Goal: Task Accomplishment & Management: Use online tool/utility

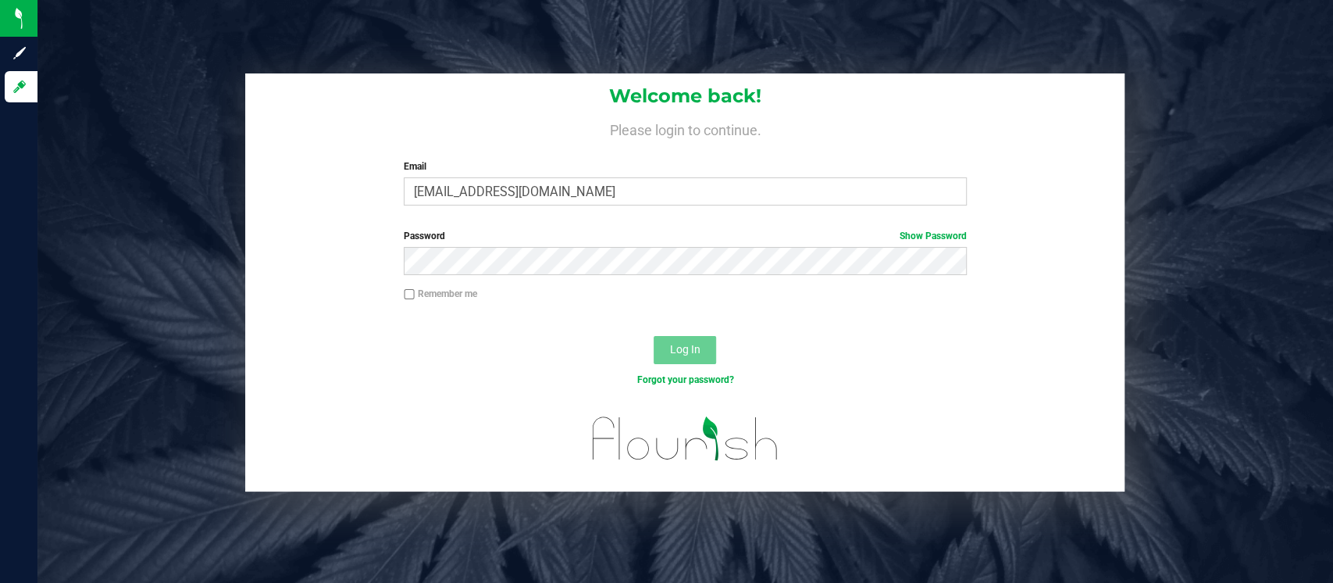
type input "[EMAIL_ADDRESS][DOMAIN_NAME]"
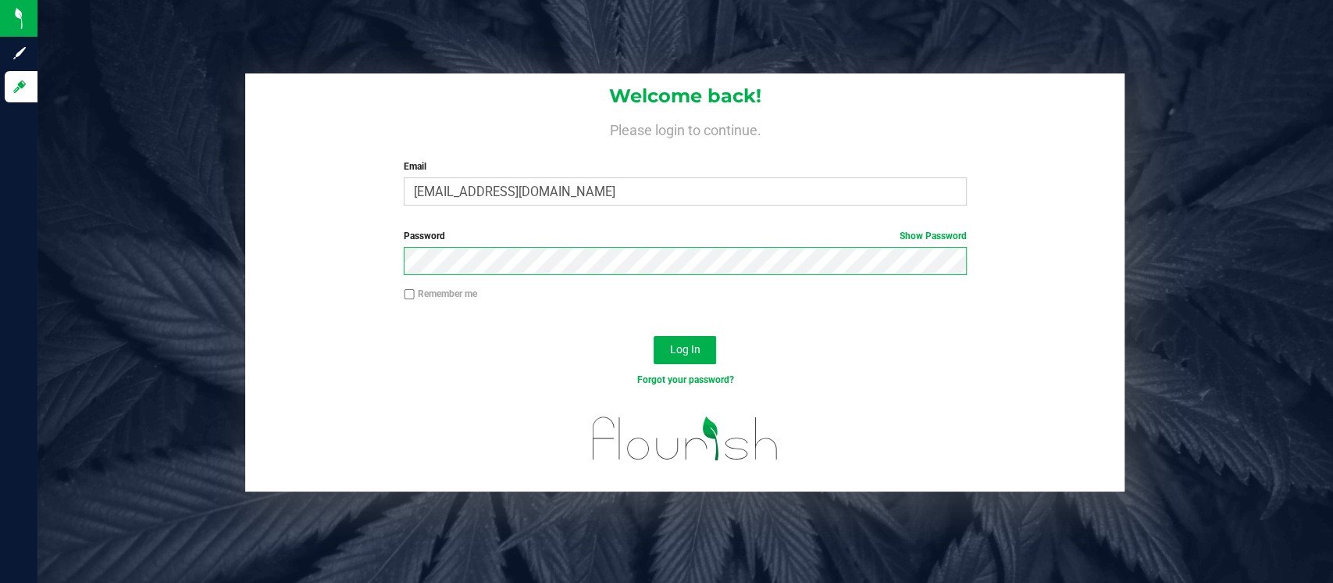
click at [654, 336] on button "Log In" at bounding box center [685, 350] width 62 height 28
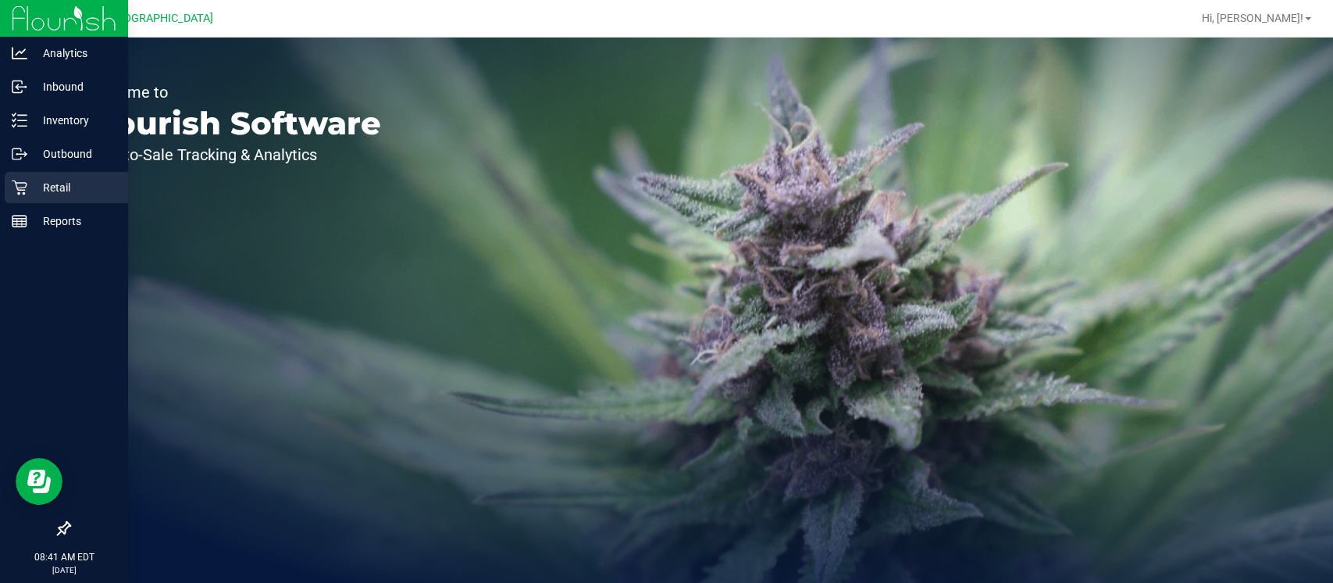
click at [76, 175] on div "Retail" at bounding box center [66, 187] width 123 height 31
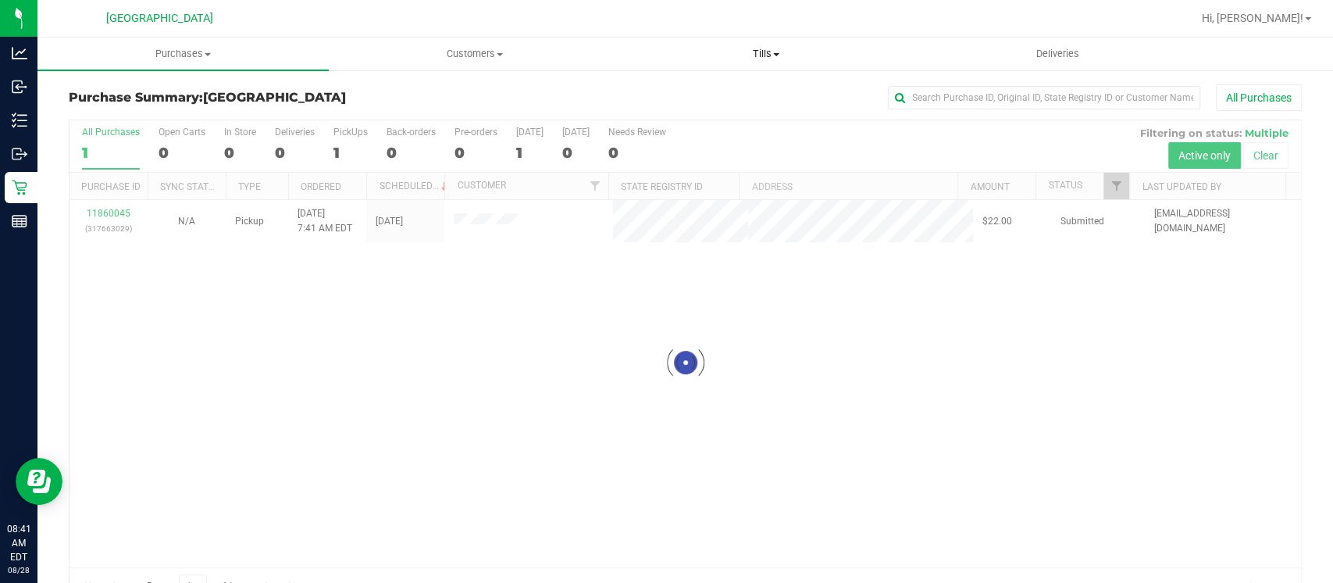
click at [781, 56] on span "Tills" at bounding box center [767, 54] width 290 height 14
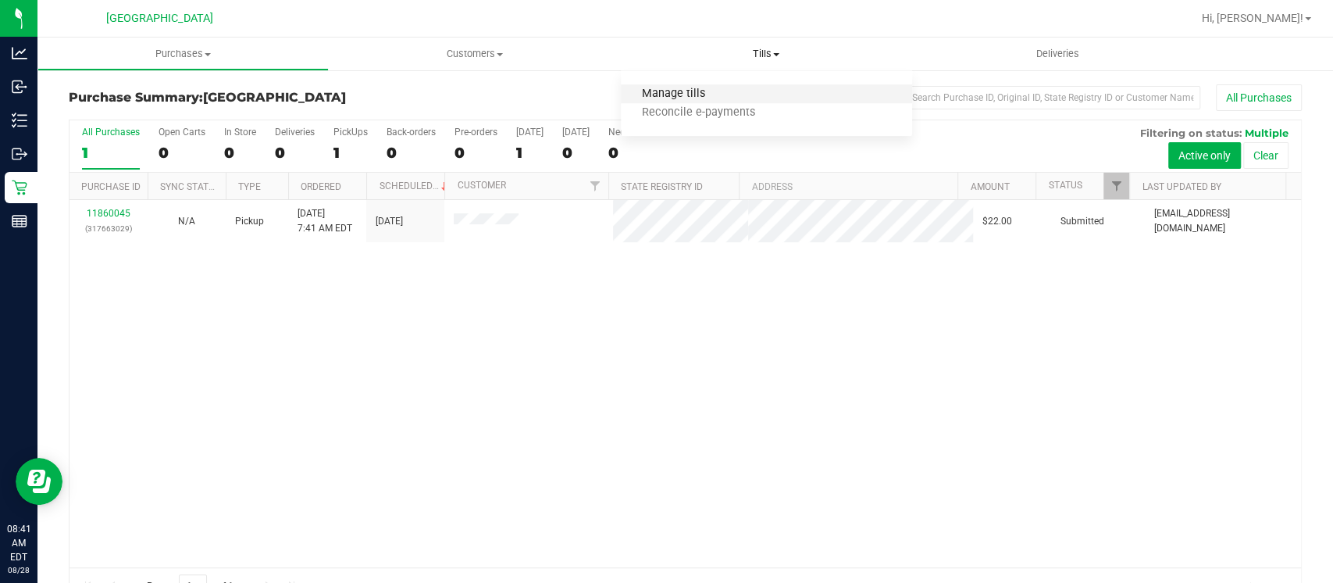
click at [693, 94] on span "Manage tills" at bounding box center [673, 93] width 105 height 13
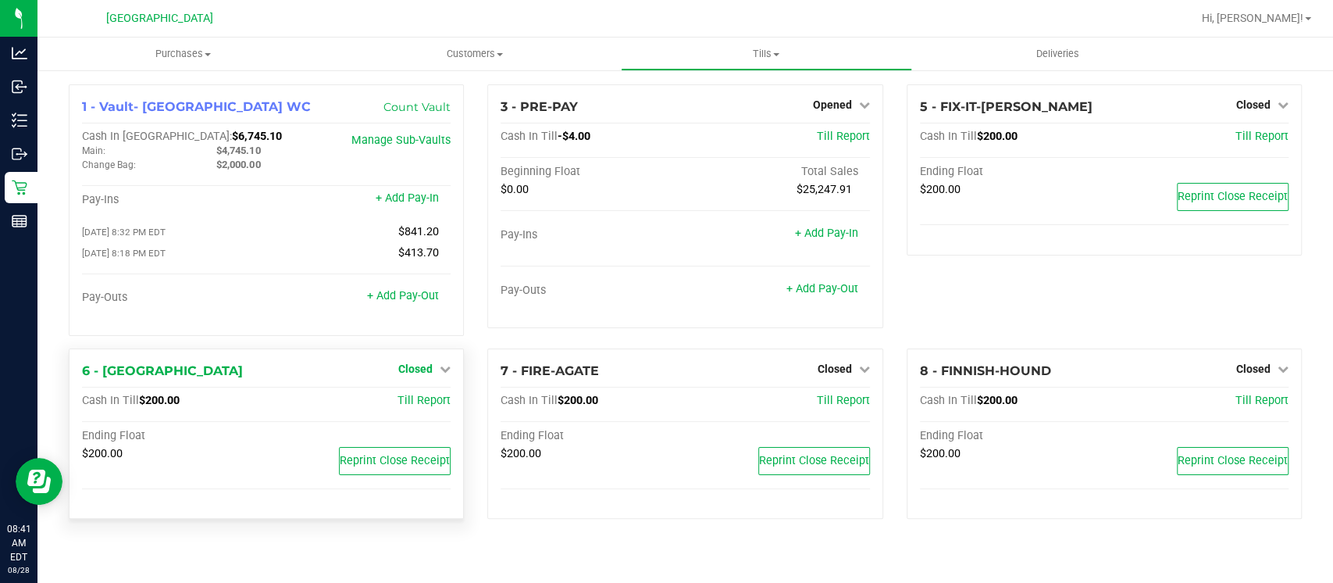
click at [415, 364] on span "Closed" at bounding box center [415, 368] width 34 height 12
click at [419, 402] on link "Open Till" at bounding box center [414, 400] width 41 height 12
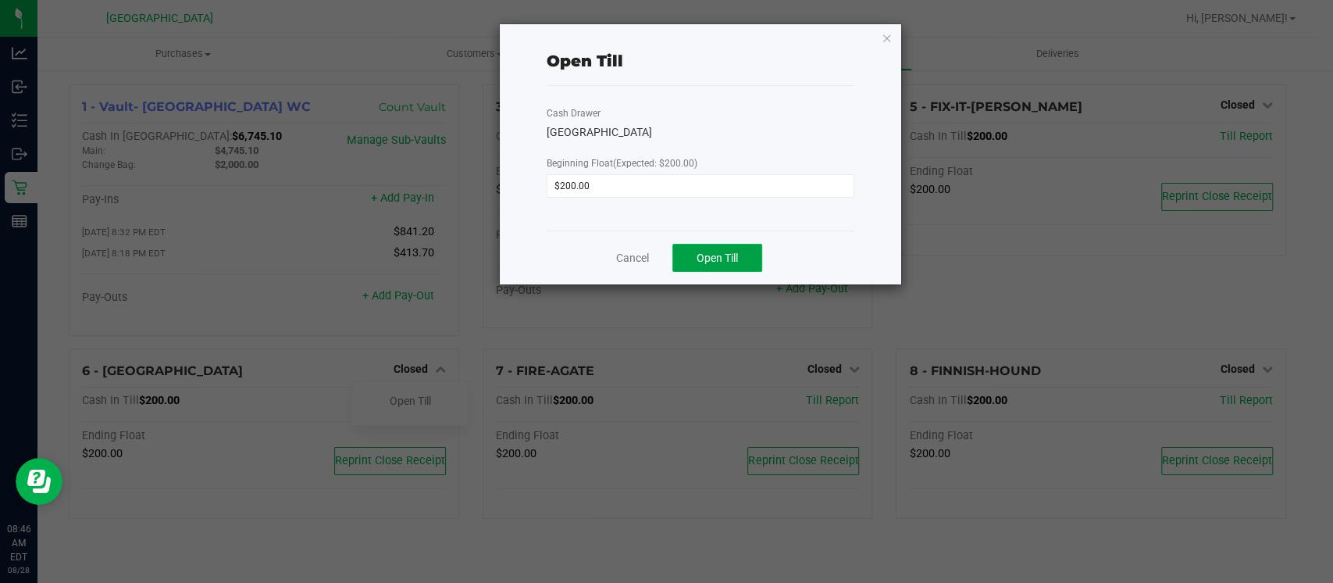
click at [729, 262] on span "Open Till" at bounding box center [717, 257] width 41 height 12
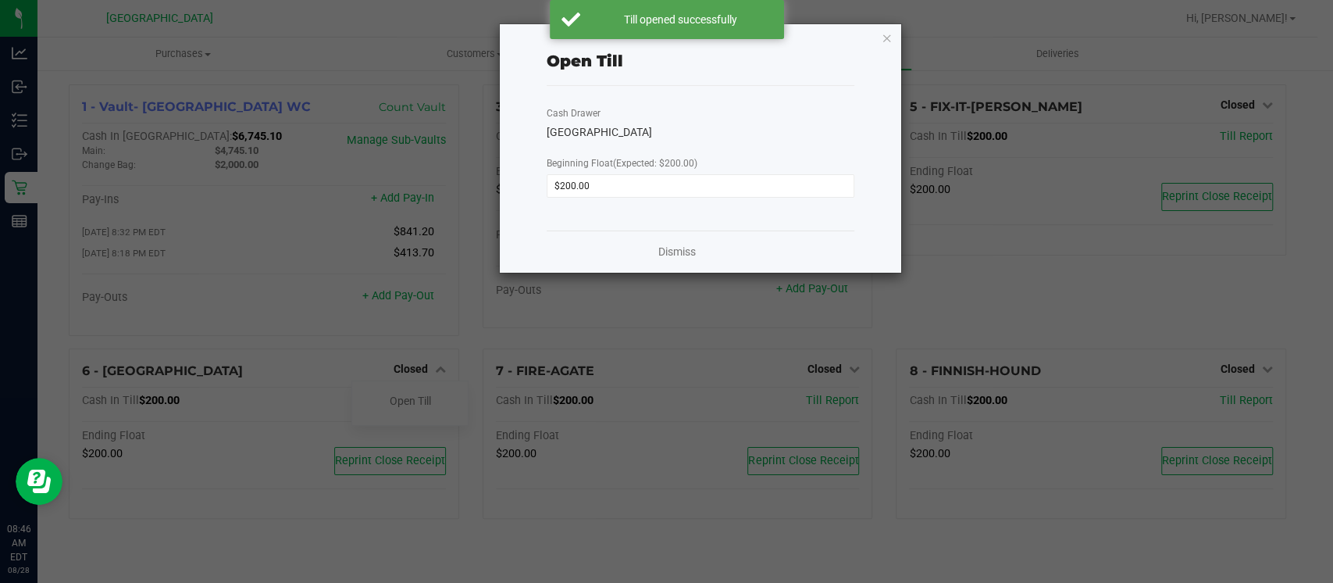
click at [879, 33] on div "Open Till Cash Drawer FITCHBURG Beginning Float (Expected: $200.00) $200.00 Dis…" at bounding box center [701, 148] width 402 height 248
click at [906, 43] on ngb-modal-window "Open Till Cash Drawer FITCHBURG Beginning Float (Expected: $200.00) $200.00 Dis…" at bounding box center [672, 291] width 1345 height 583
click at [887, 34] on icon "button" at bounding box center [887, 37] width 11 height 19
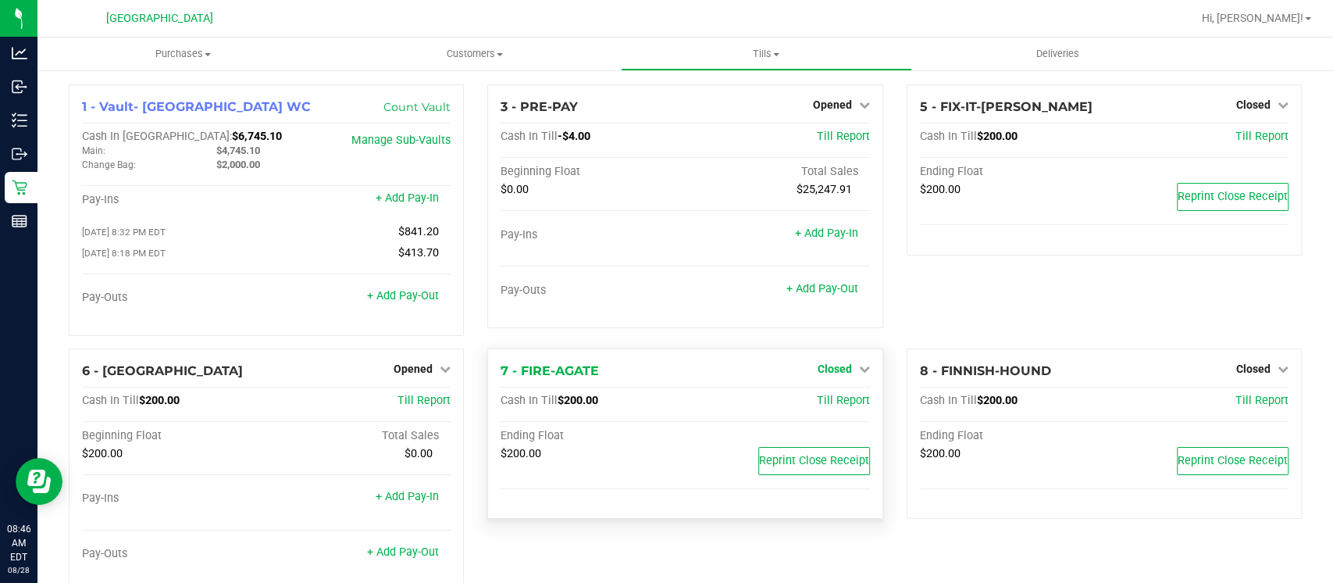
click at [825, 370] on span "Closed" at bounding box center [835, 368] width 34 height 12
click at [814, 399] on link "Open Till" at bounding box center [834, 400] width 41 height 12
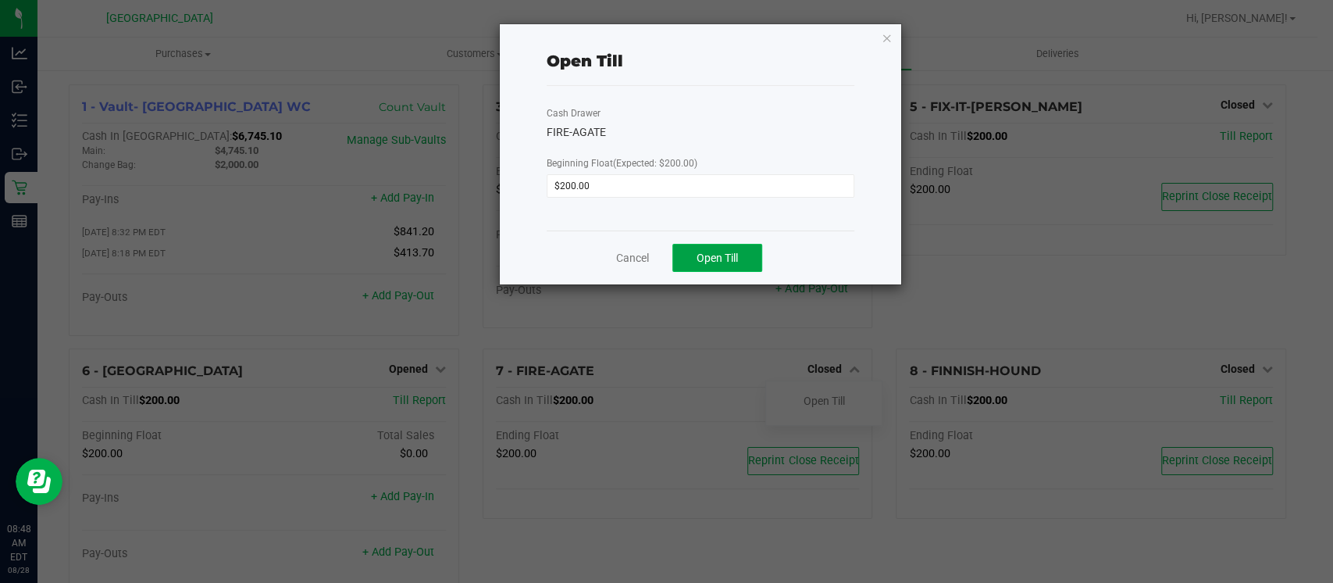
click at [718, 258] on span "Open Till" at bounding box center [717, 257] width 41 height 12
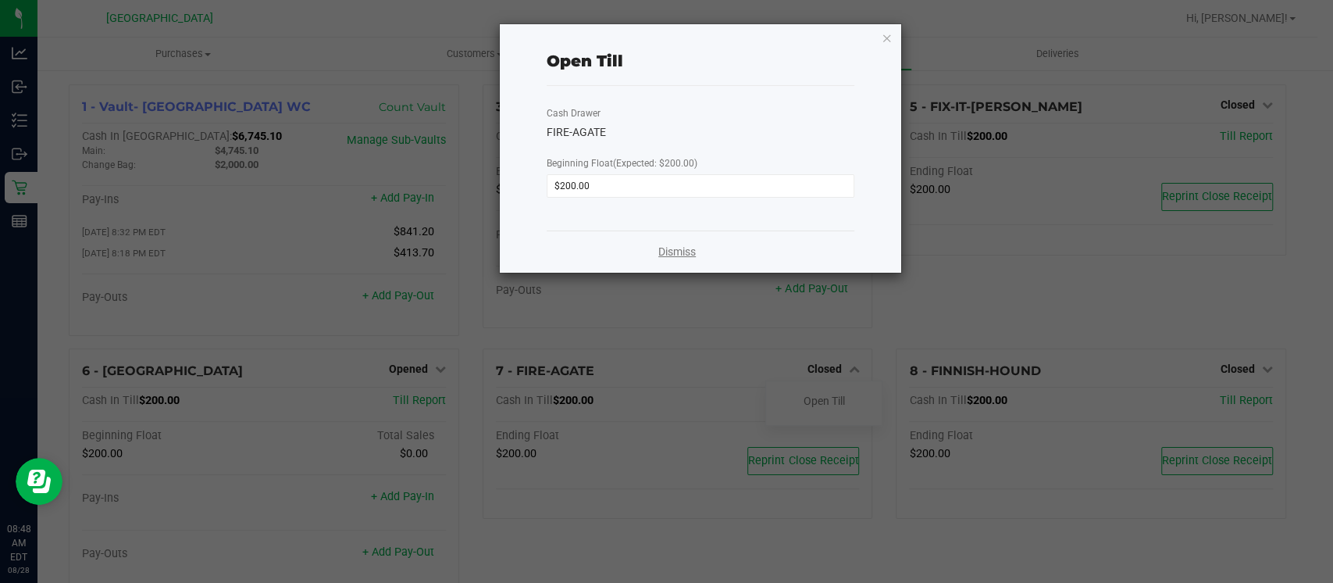
click at [677, 249] on link "Dismiss" at bounding box center [676, 252] width 37 height 16
